Goal: Task Accomplishment & Management: Complete application form

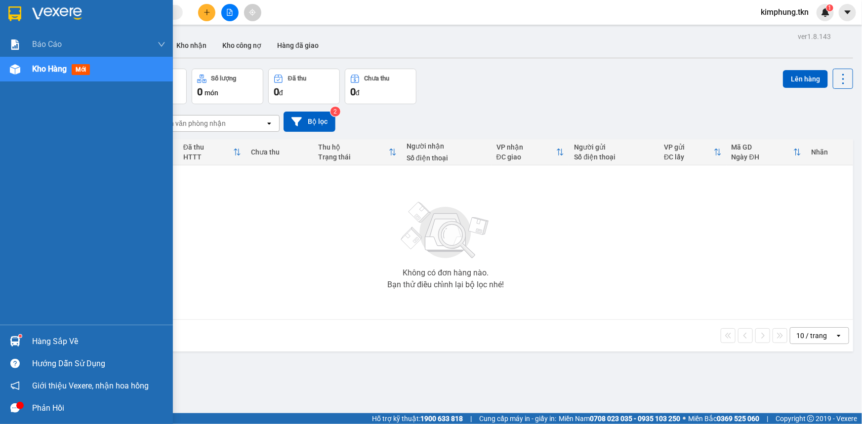
click at [37, 339] on div "Hàng sắp về" at bounding box center [98, 341] width 133 height 15
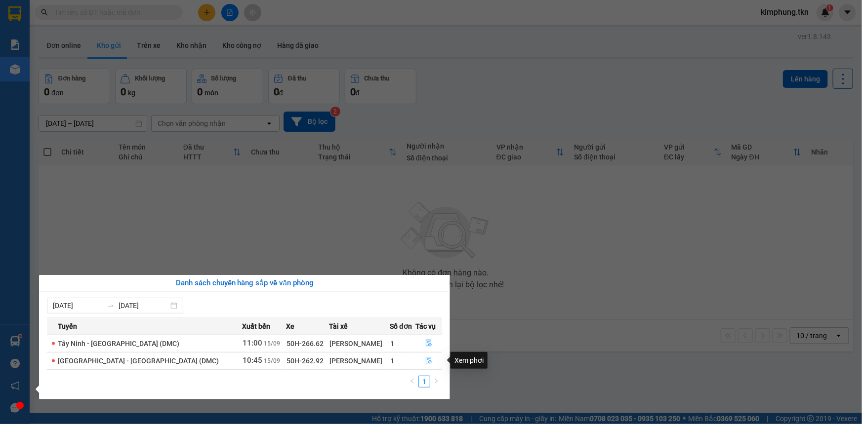
click at [427, 358] on icon "file-done" at bounding box center [428, 360] width 7 height 7
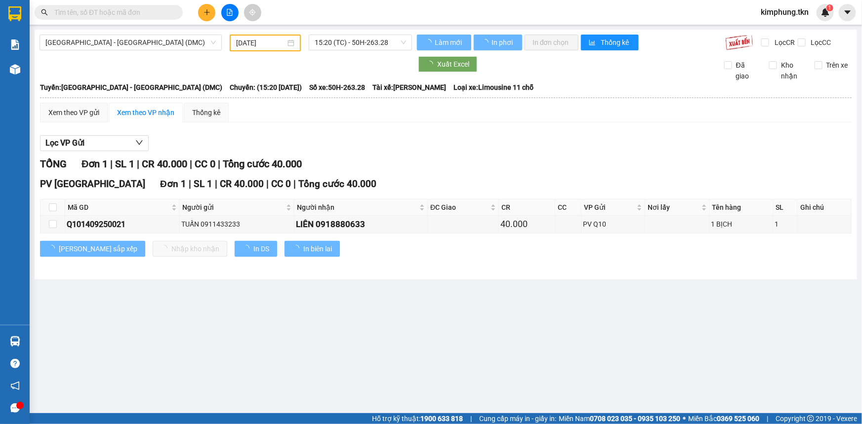
type input "[DATE]"
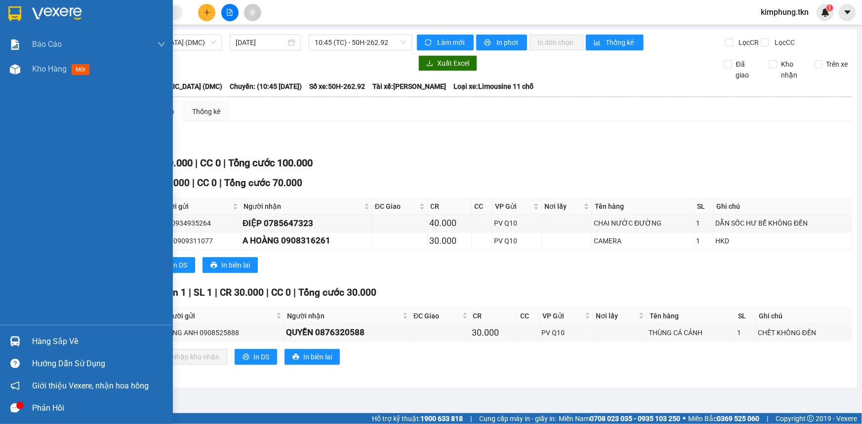
click at [63, 341] on div "Hàng sắp về" at bounding box center [98, 341] width 133 height 15
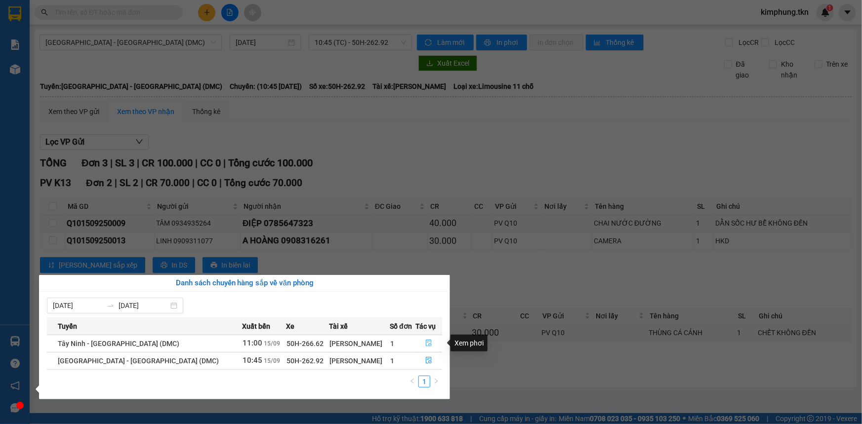
click at [427, 342] on icon "file-done" at bounding box center [429, 343] width 6 height 7
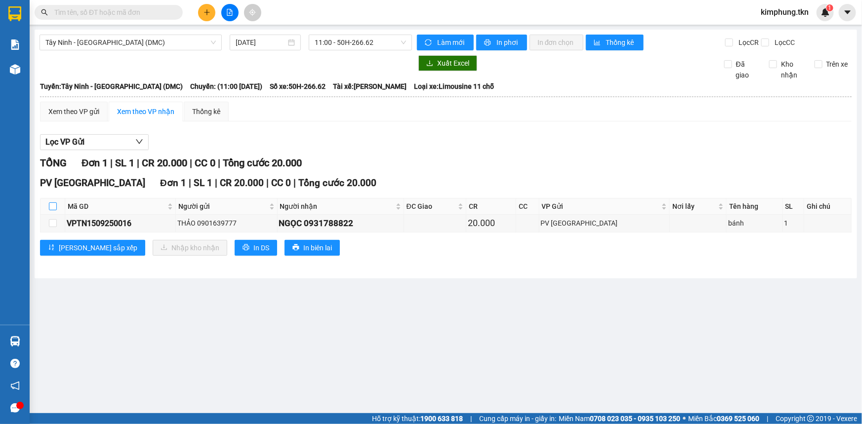
click at [54, 207] on input "checkbox" at bounding box center [53, 207] width 8 height 8
checkbox input "true"
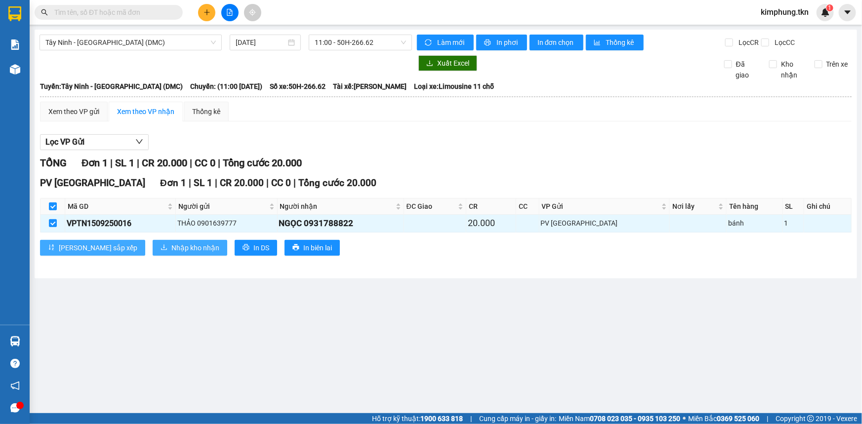
drag, startPoint x: 101, startPoint y: 241, endPoint x: 119, endPoint y: 245, distance: 18.7
click at [106, 242] on div "[PERSON_NAME] sắp xếp Nhập kho nhận In DS In biên lai" at bounding box center [446, 248] width 812 height 16
click at [153, 245] on button "Nhập kho nhận" at bounding box center [190, 248] width 75 height 16
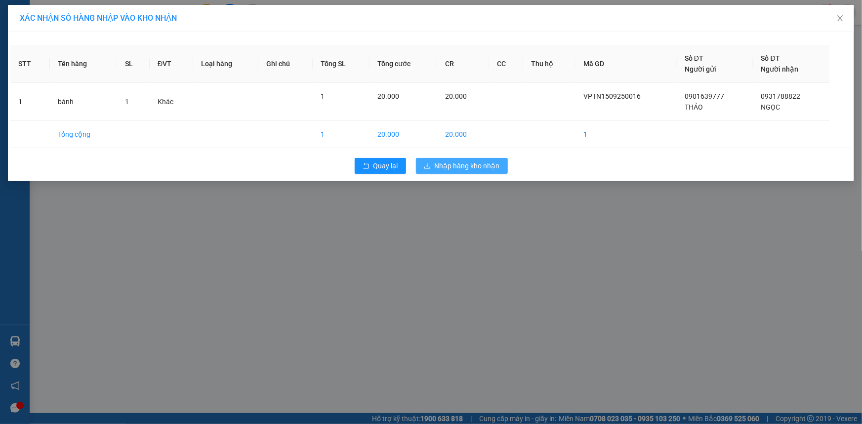
click at [458, 167] on span "Nhập hàng kho nhận" at bounding box center [467, 166] width 65 height 11
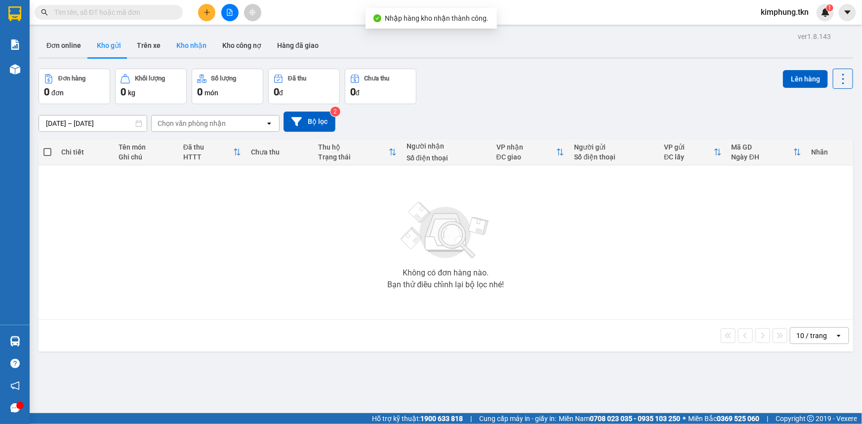
click at [179, 42] on button "Kho nhận" at bounding box center [191, 46] width 46 height 24
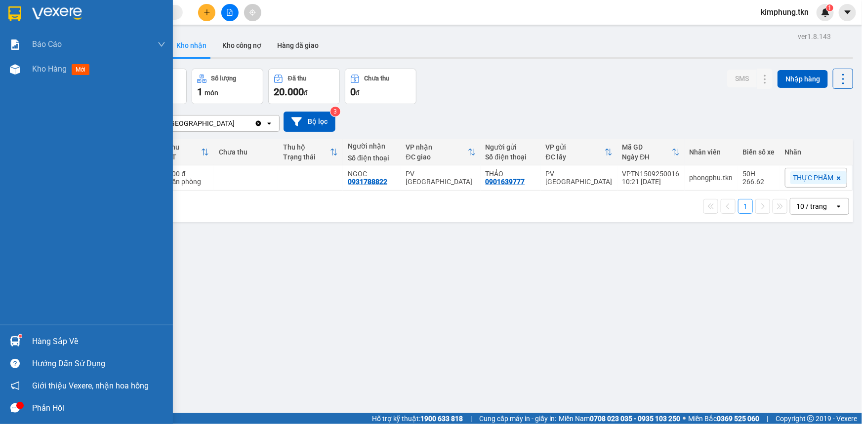
click at [72, 341] on div "Hàng sắp về" at bounding box center [98, 341] width 133 height 15
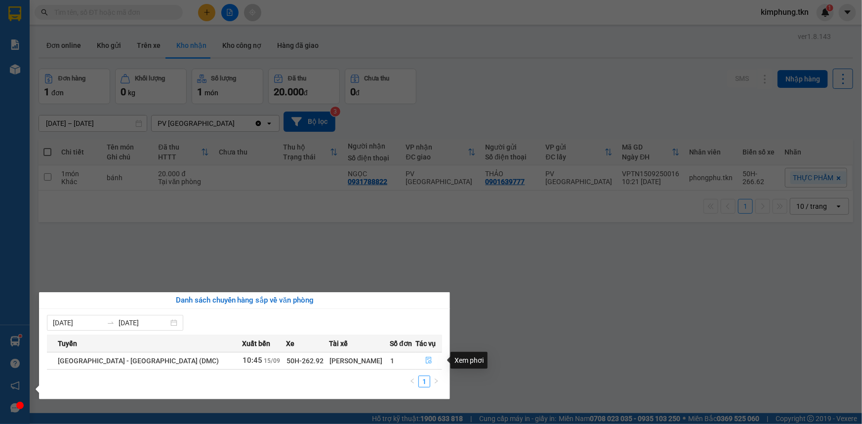
click at [425, 358] on icon "file-done" at bounding box center [428, 360] width 7 height 7
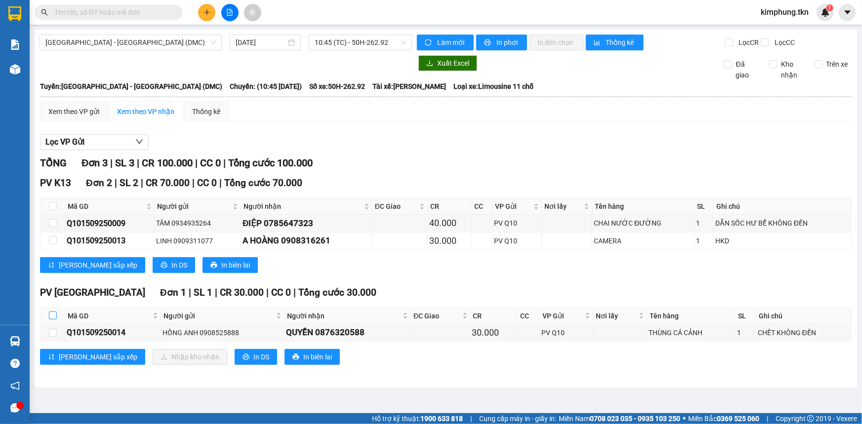
click at [49, 315] on input "checkbox" at bounding box center [53, 316] width 8 height 8
checkbox input "true"
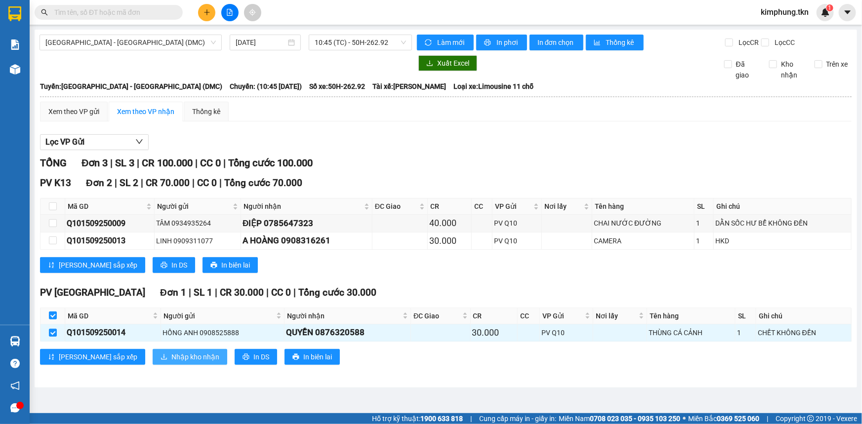
click at [171, 356] on span "Nhập kho nhận" at bounding box center [195, 357] width 48 height 11
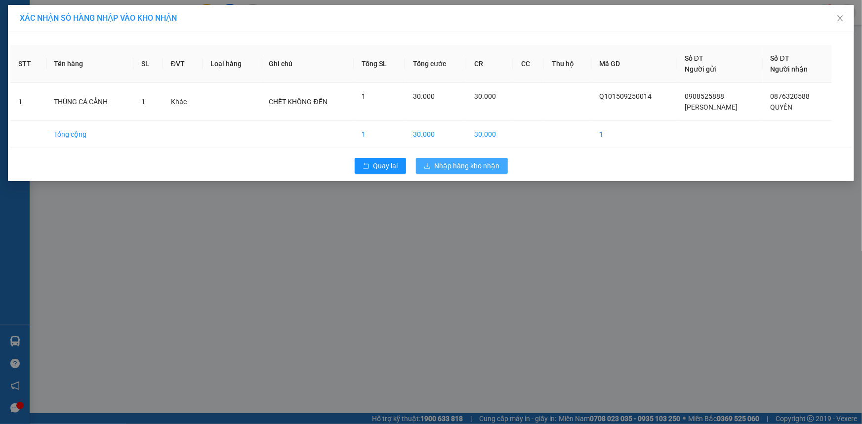
click at [455, 161] on span "Nhập hàng kho nhận" at bounding box center [467, 166] width 65 height 11
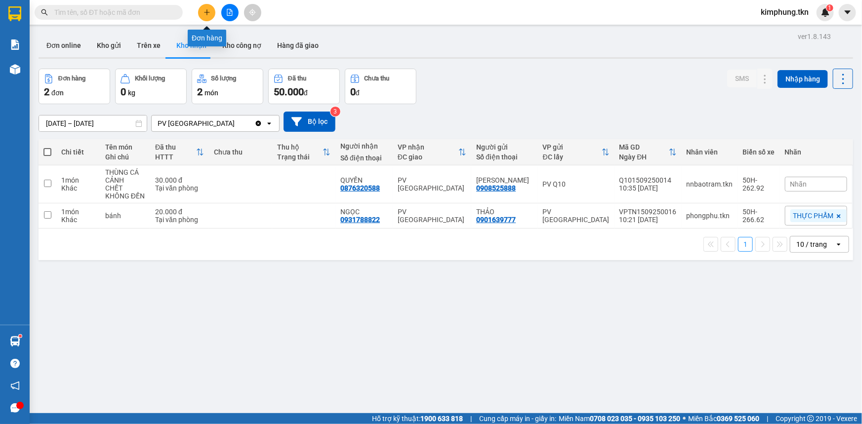
click at [206, 16] on button at bounding box center [206, 12] width 17 height 17
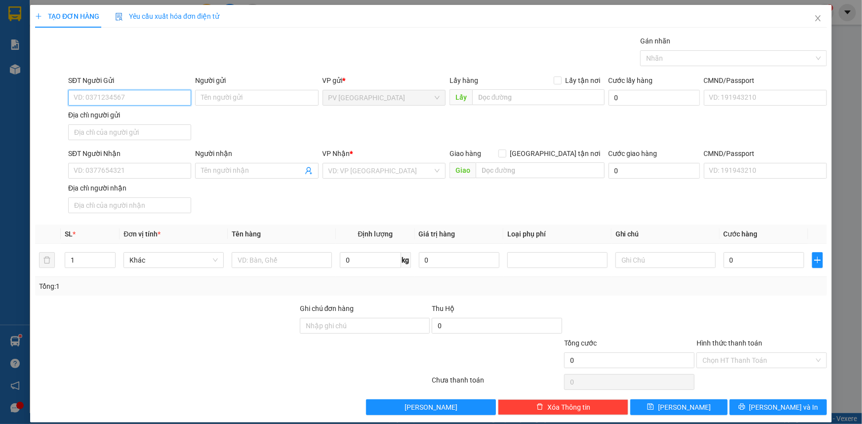
click at [128, 94] on input "SĐT Người Gửi" at bounding box center [129, 98] width 123 height 16
click at [141, 112] on div "0933629648 - TÀI" at bounding box center [129, 117] width 110 height 11
type input "0933629648"
type input "TÀI"
type input "0327270667"
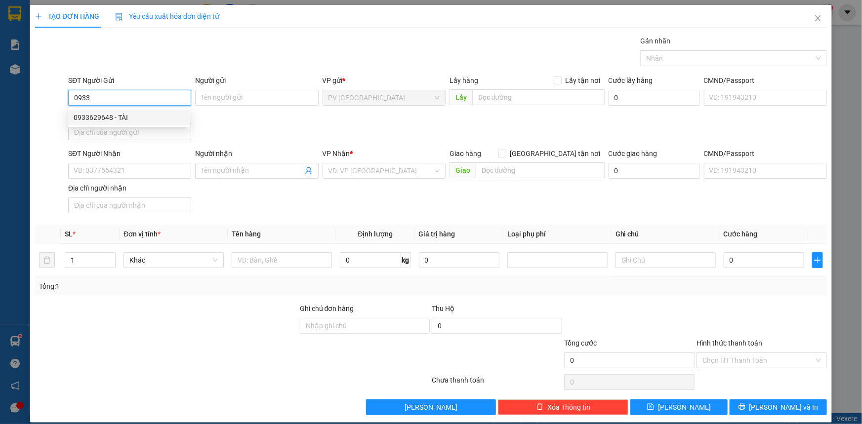
type input "việt"
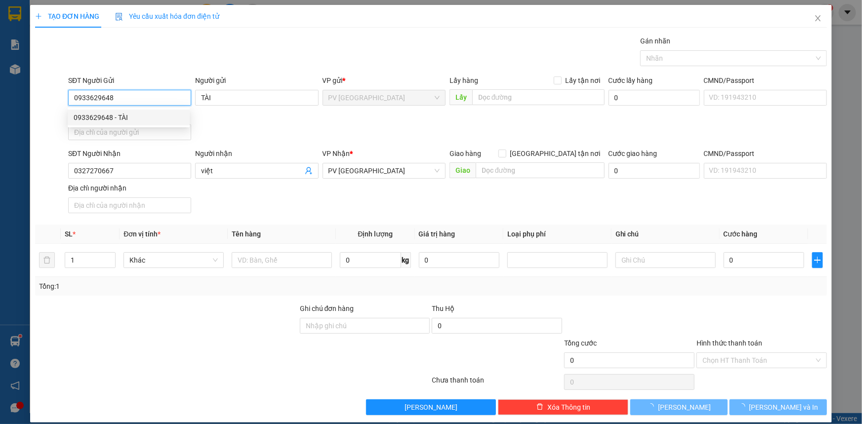
type input "20.000"
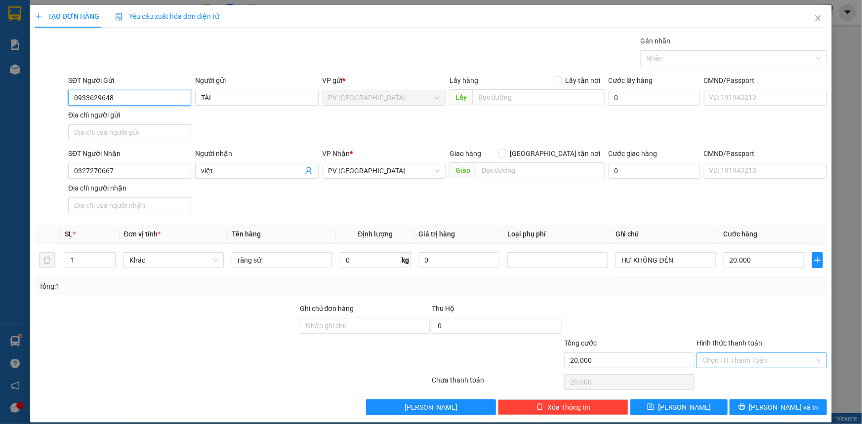
type input "0933629648"
click at [744, 356] on input "Hình thức thanh toán" at bounding box center [758, 360] width 112 height 15
click at [742, 381] on div "Tại văn phòng" at bounding box center [756, 379] width 118 height 11
type input "0"
click at [775, 406] on span "[PERSON_NAME] và In" at bounding box center [783, 407] width 69 height 11
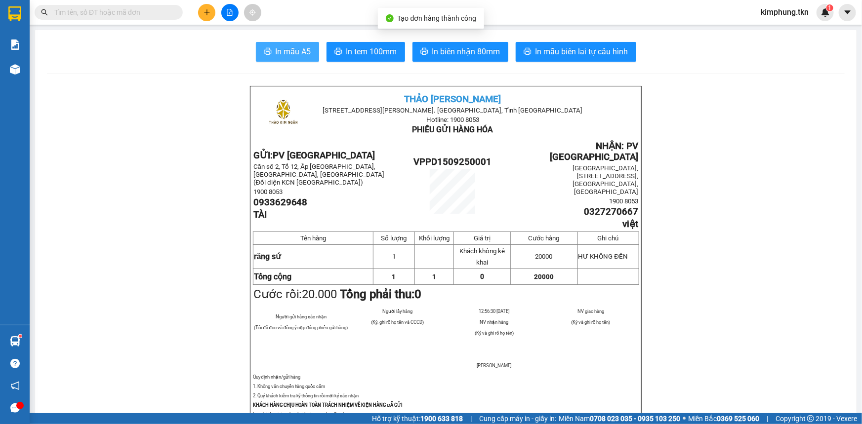
click at [288, 58] on span "In mẫu A5" at bounding box center [294, 51] width 36 height 12
click at [296, 48] on span "In mẫu A5" at bounding box center [294, 51] width 36 height 12
click at [301, 47] on span "In mẫu A5" at bounding box center [294, 51] width 36 height 12
drag, startPoint x: 681, startPoint y: 299, endPoint x: 687, endPoint y: 301, distance: 6.4
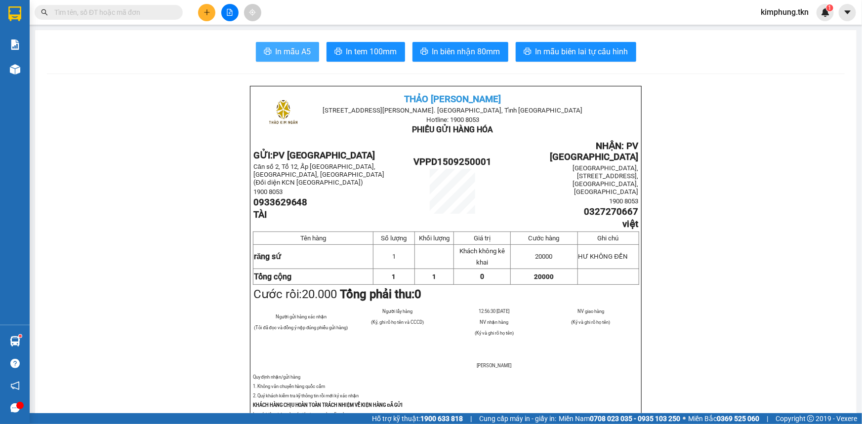
click at [297, 44] on button "In mẫu A5" at bounding box center [287, 52] width 63 height 20
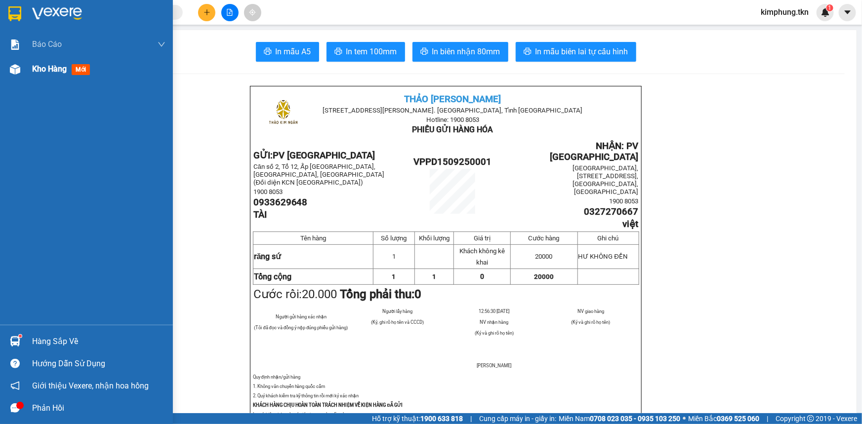
click at [57, 66] on span "Kho hàng" at bounding box center [49, 68] width 35 height 9
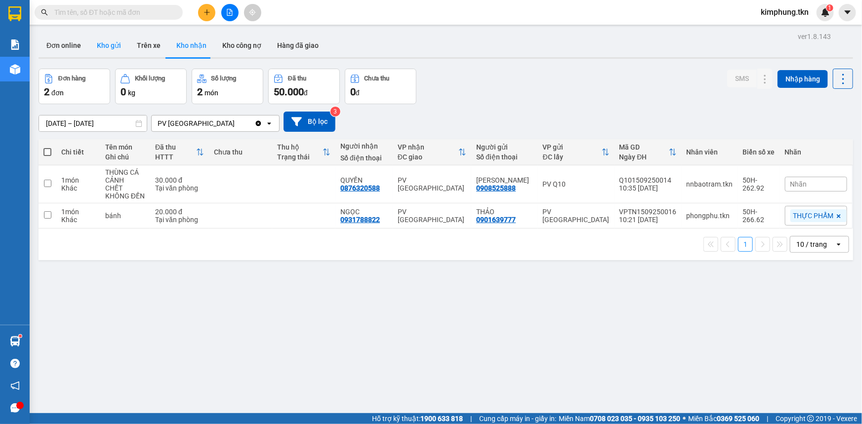
click at [108, 34] on button "Kho gửi" at bounding box center [109, 46] width 40 height 24
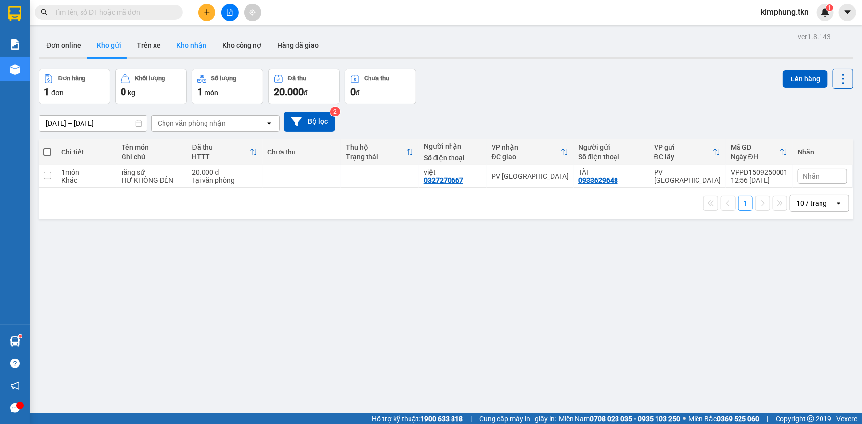
click at [193, 50] on button "Kho nhận" at bounding box center [191, 46] width 46 height 24
